Goal: Task Accomplishment & Management: Use online tool/utility

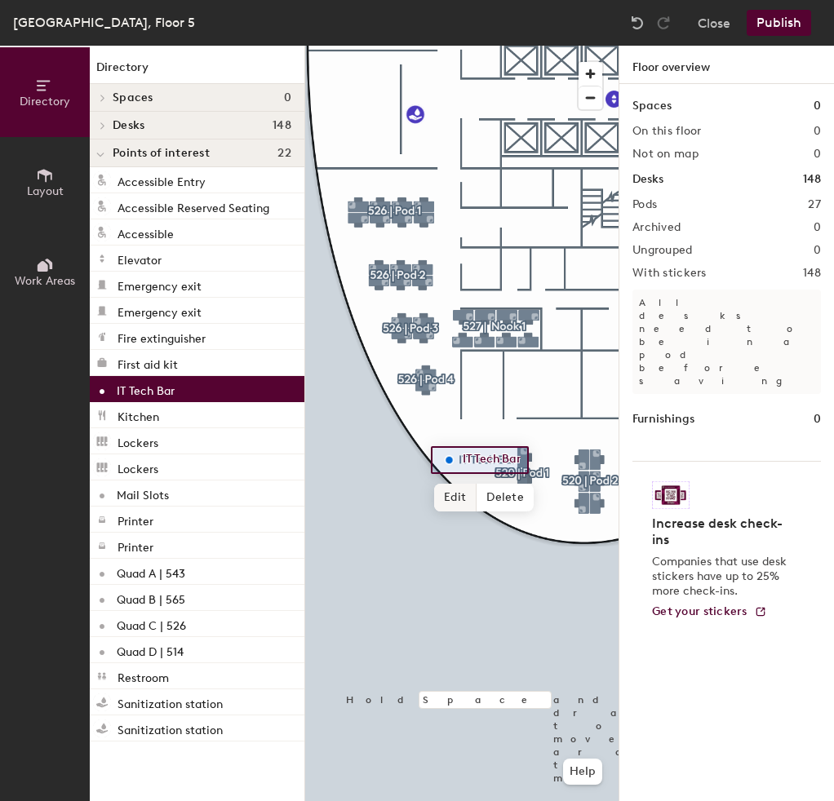
click at [455, 499] on span "Edit" at bounding box center [455, 498] width 42 height 28
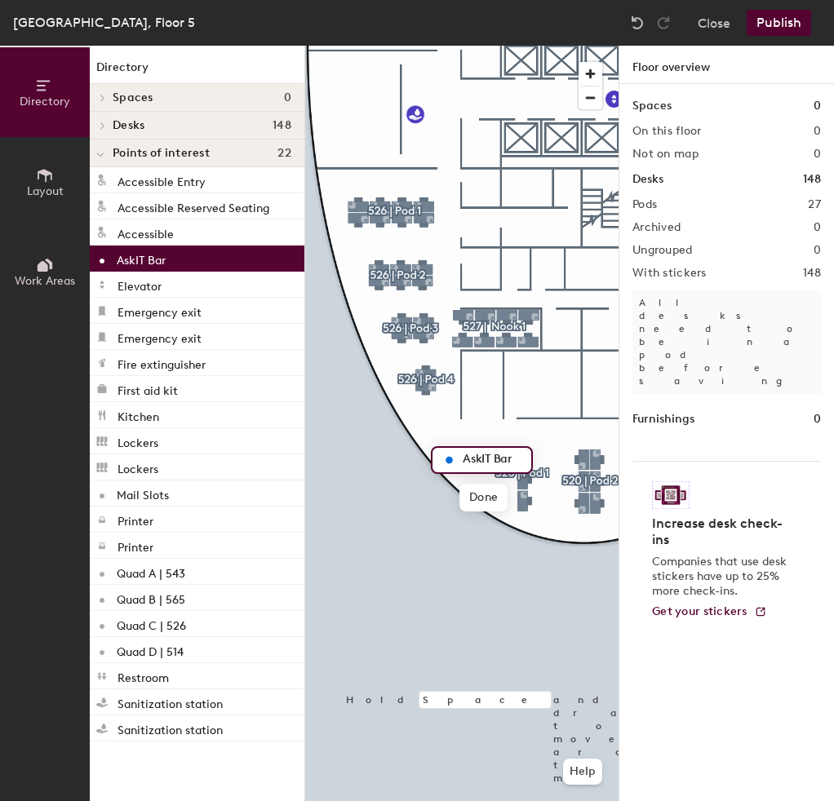
type input "AskIT Bar"
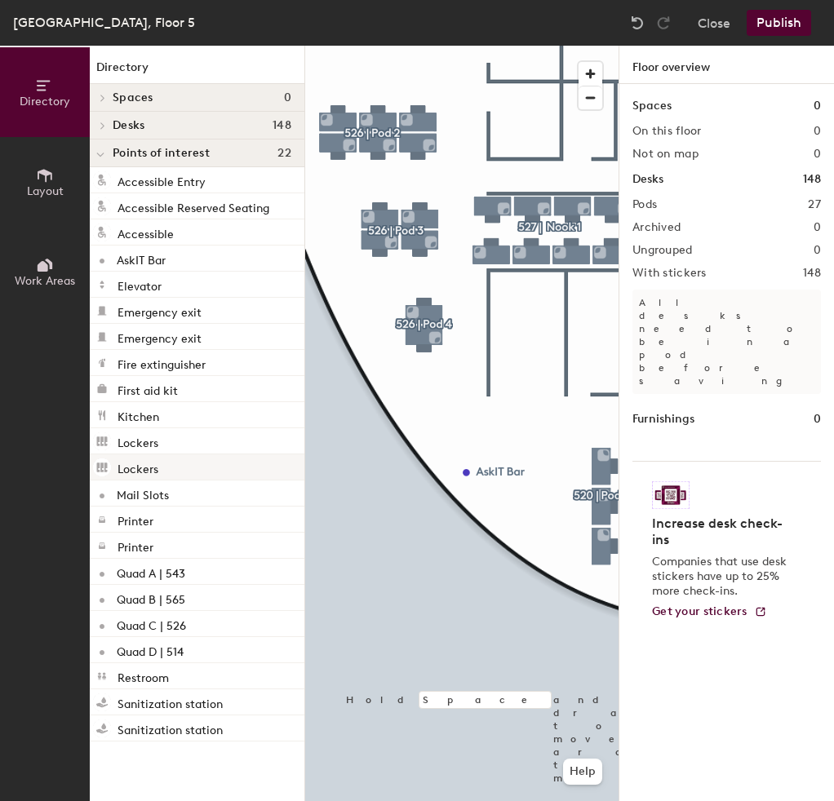
click at [513, 46] on div at bounding box center [461, 46] width 313 height 0
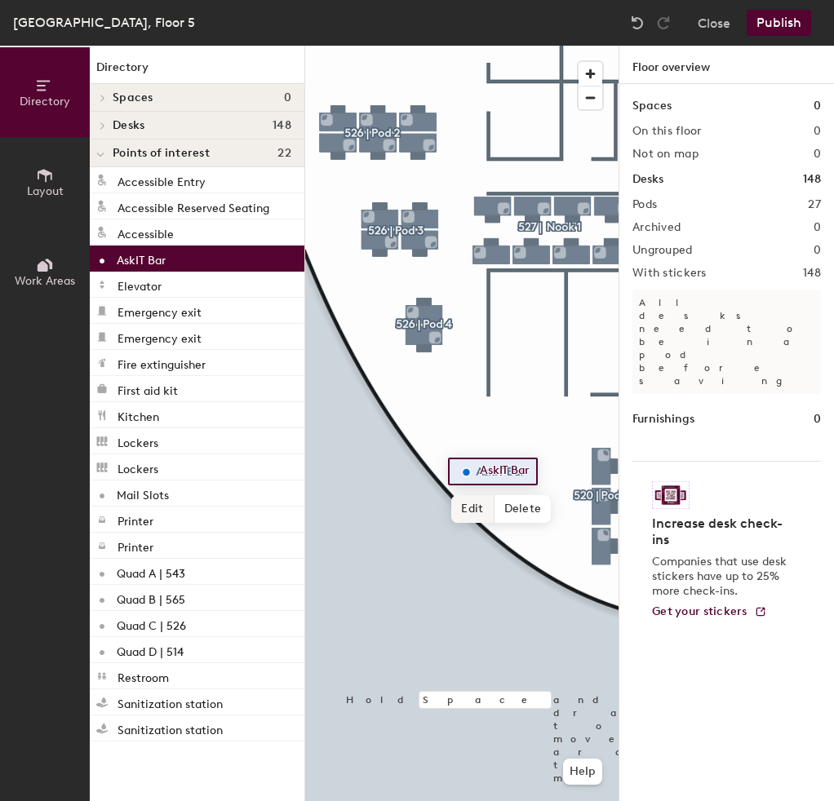
click at [471, 510] on span "Edit" at bounding box center [472, 509] width 42 height 28
click at [518, 467] on input "AskIT Bar" at bounding box center [509, 471] width 66 height 23
click at [519, 470] on input "AskIT Bar" at bounding box center [509, 471] width 66 height 23
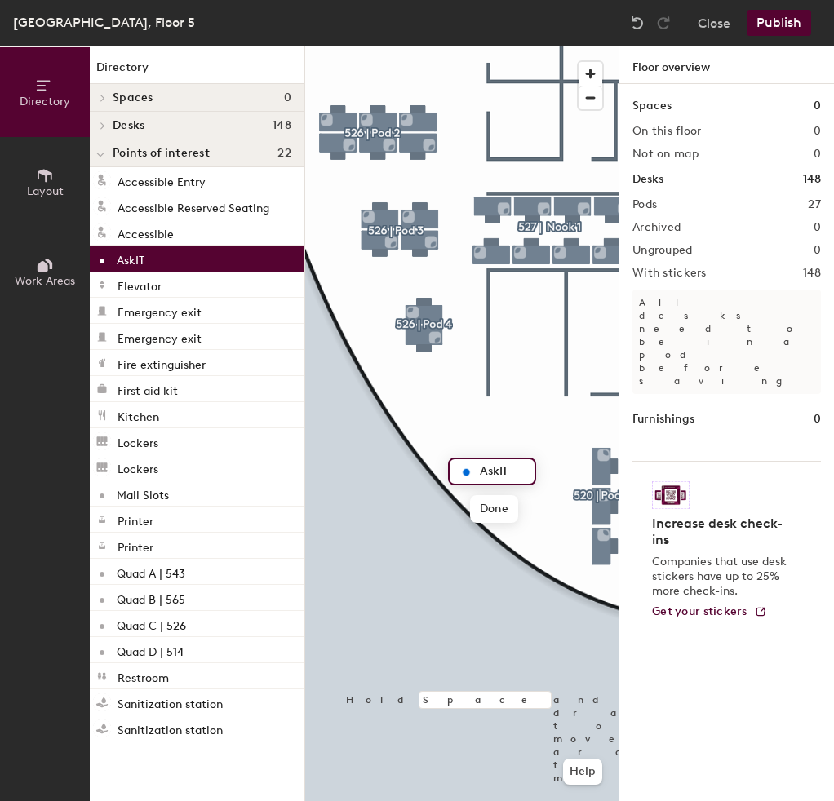
type input "AskIT"
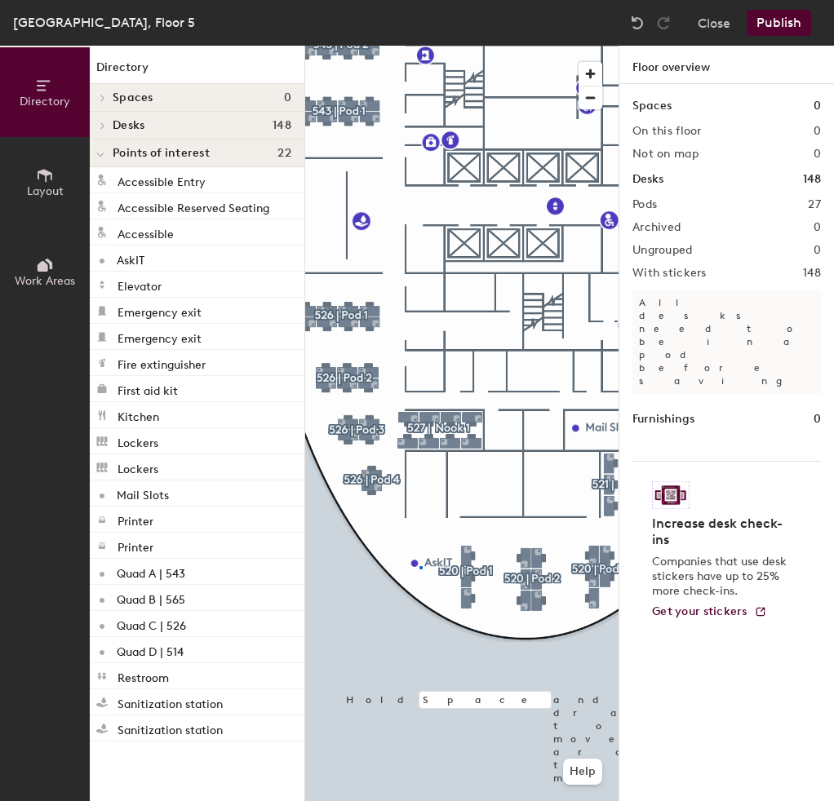
click at [419, 46] on div at bounding box center [461, 46] width 313 height 0
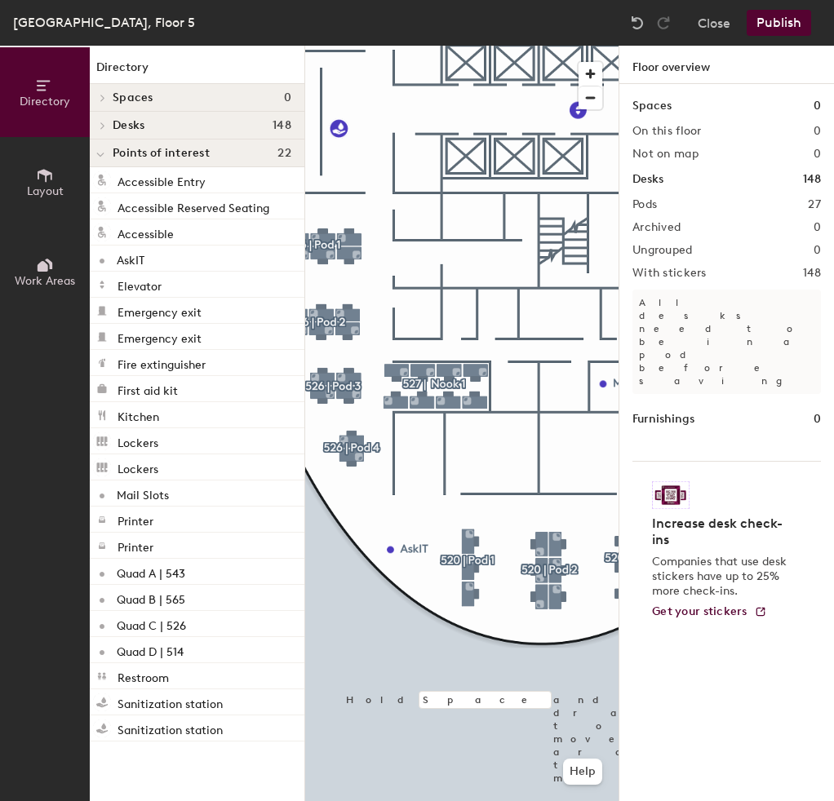
click at [771, 24] on button "Publish" at bounding box center [779, 23] width 64 height 26
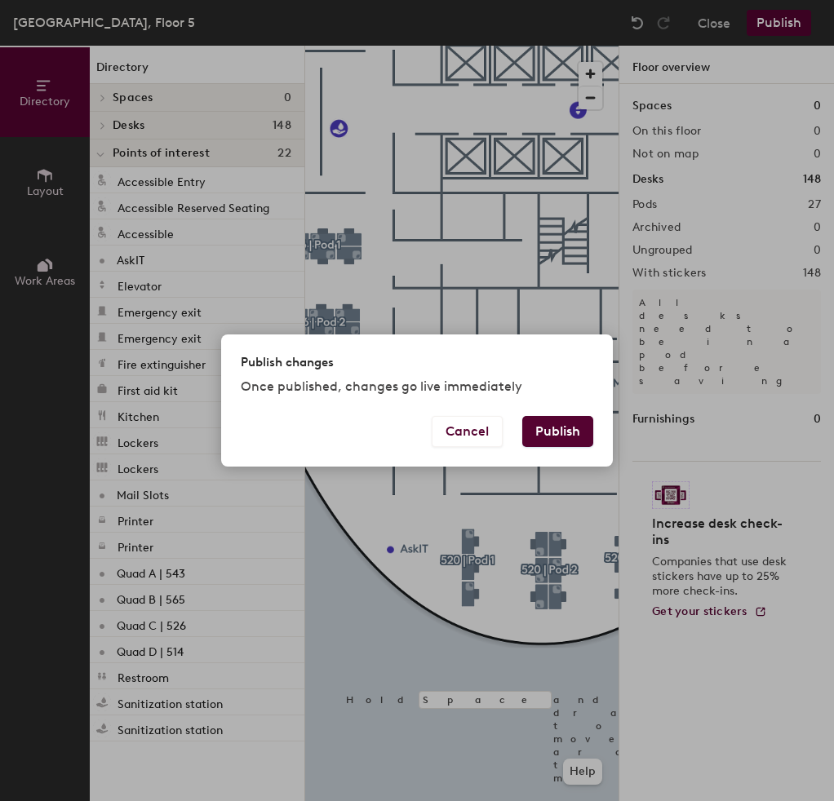
click at [570, 444] on button "Publish" at bounding box center [557, 431] width 71 height 31
